Goal: Find specific page/section: Find specific page/section

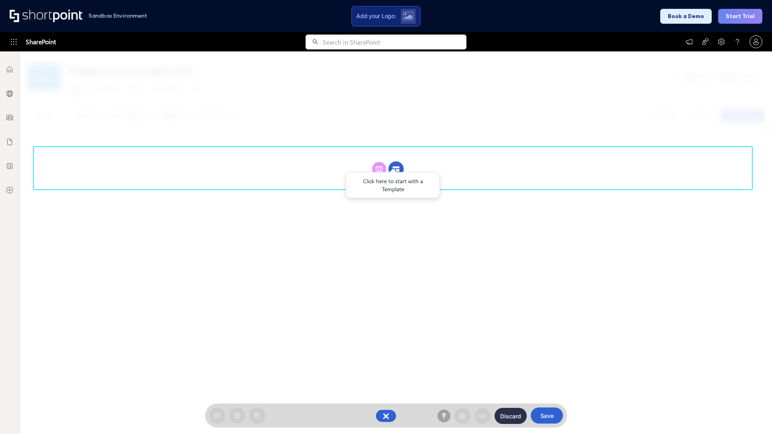
click at [396, 169] on circle at bounding box center [395, 169] width 15 height 15
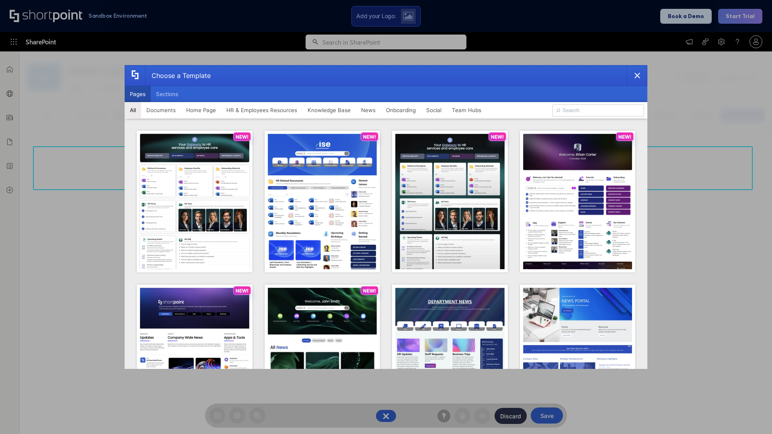
click at [137, 94] on button "Pages" at bounding box center [138, 94] width 26 height 16
type input "HR 9"
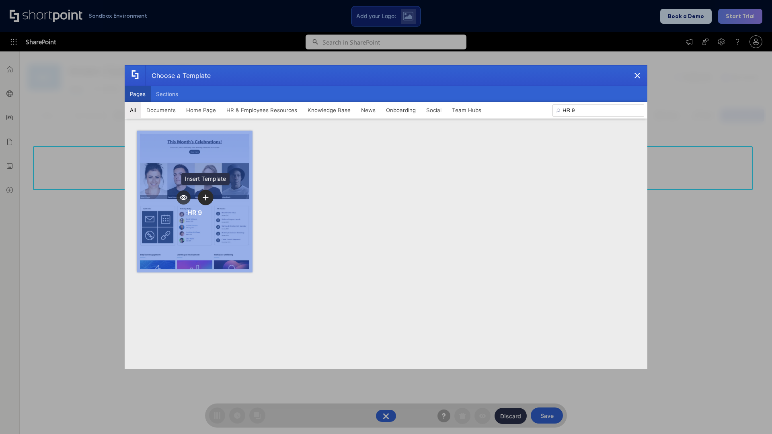
click at [205, 197] on icon "template selector" at bounding box center [206, 197] width 6 height 6
